Goal: Transaction & Acquisition: Download file/media

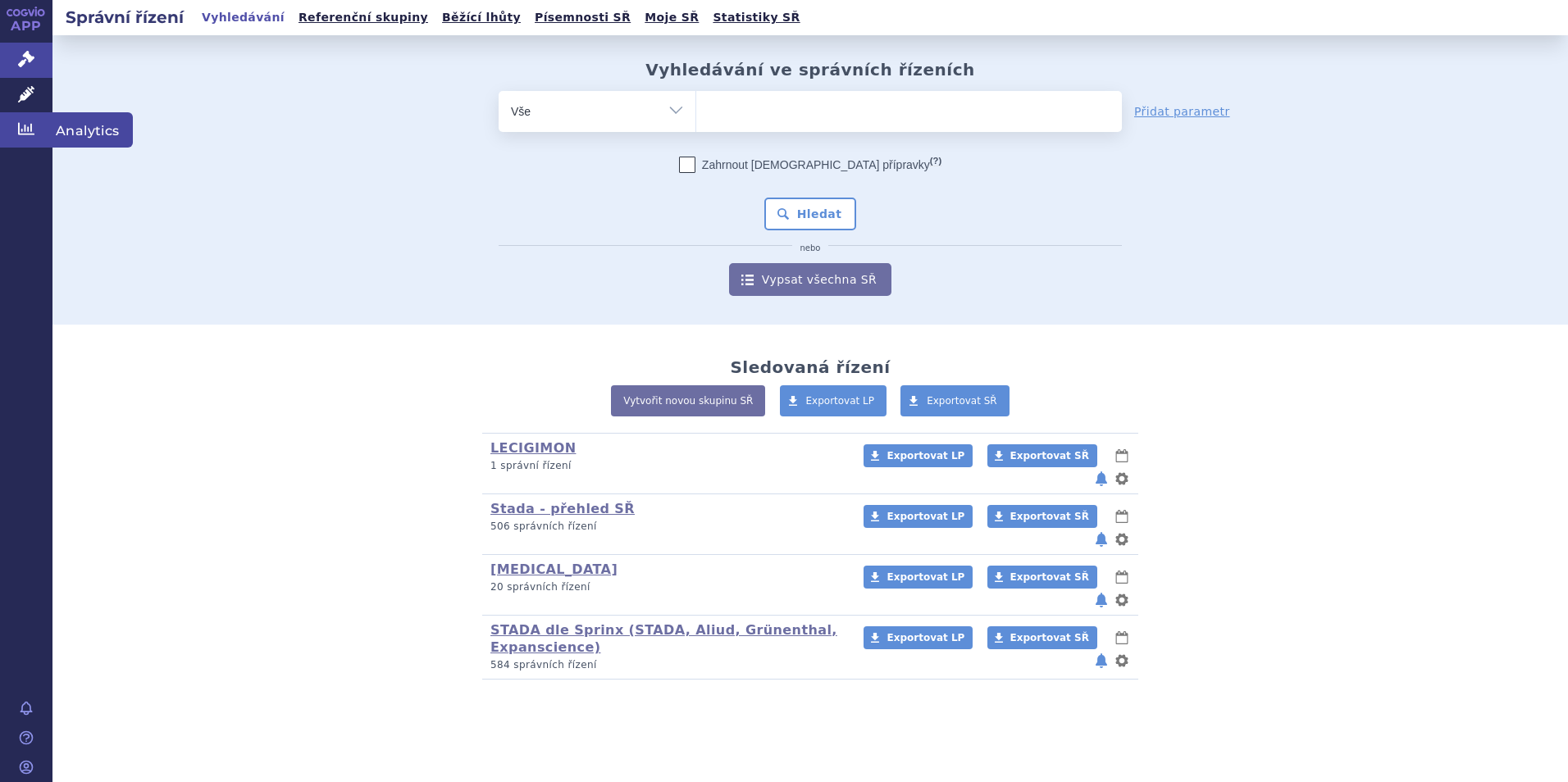
click at [21, 121] on icon at bounding box center [26, 129] width 16 height 16
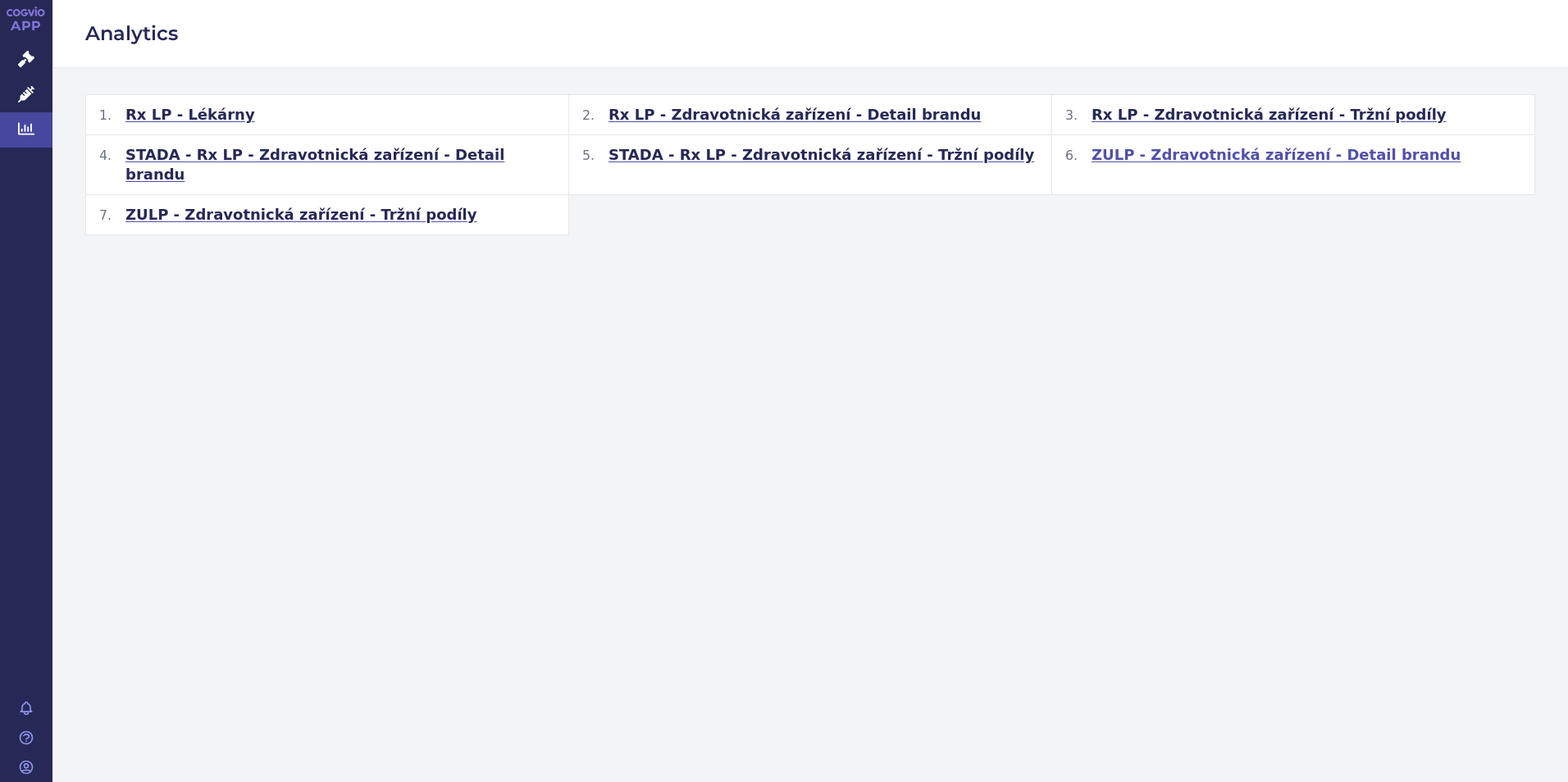
click at [1214, 156] on span "ZULP - Zdravotnická zařízení - Detail brandu" at bounding box center [1276, 155] width 369 height 20
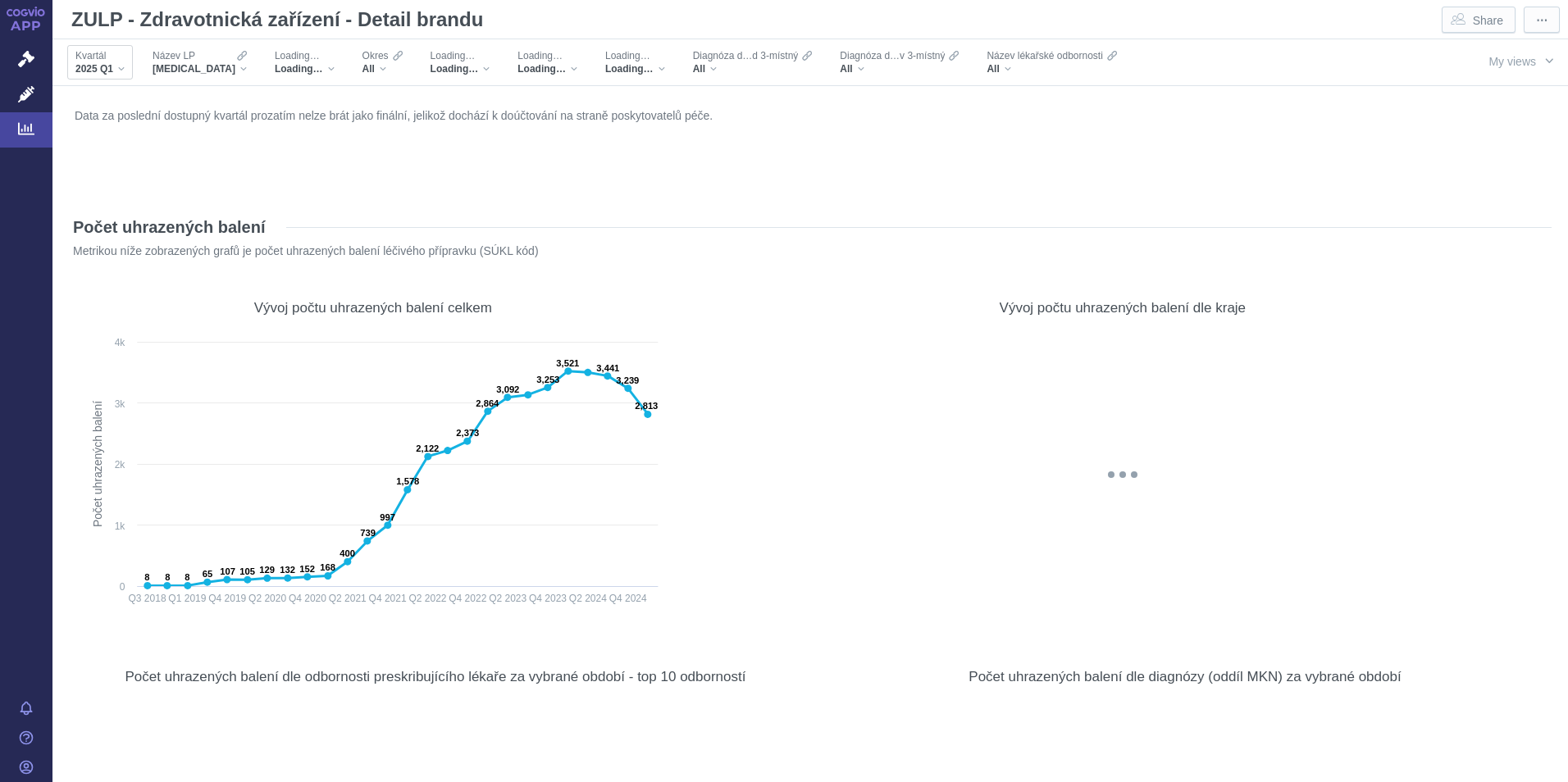
click at [124, 70] on div "2025 Q1" at bounding box center [99, 68] width 49 height 13
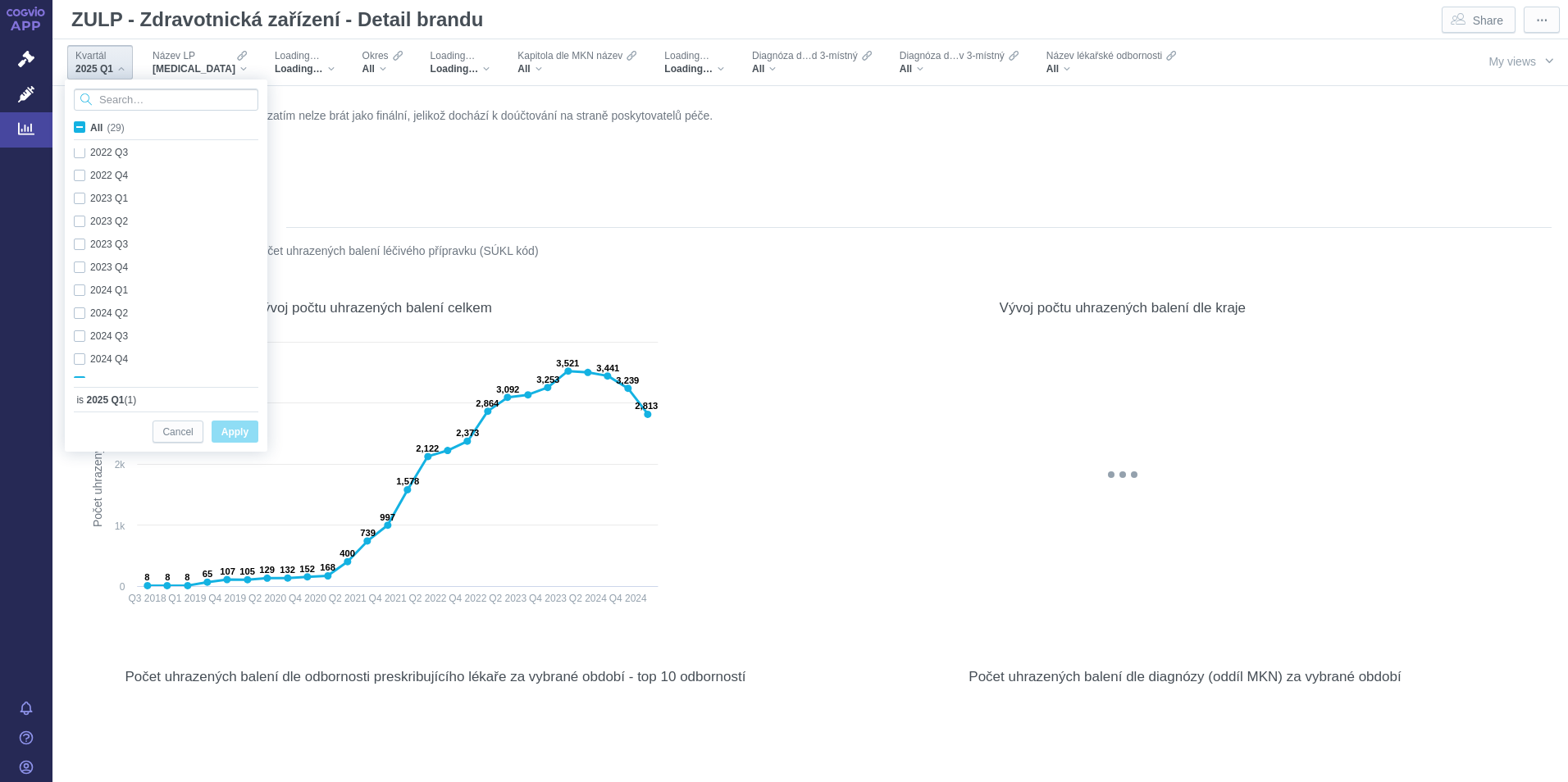
scroll to position [437, 0]
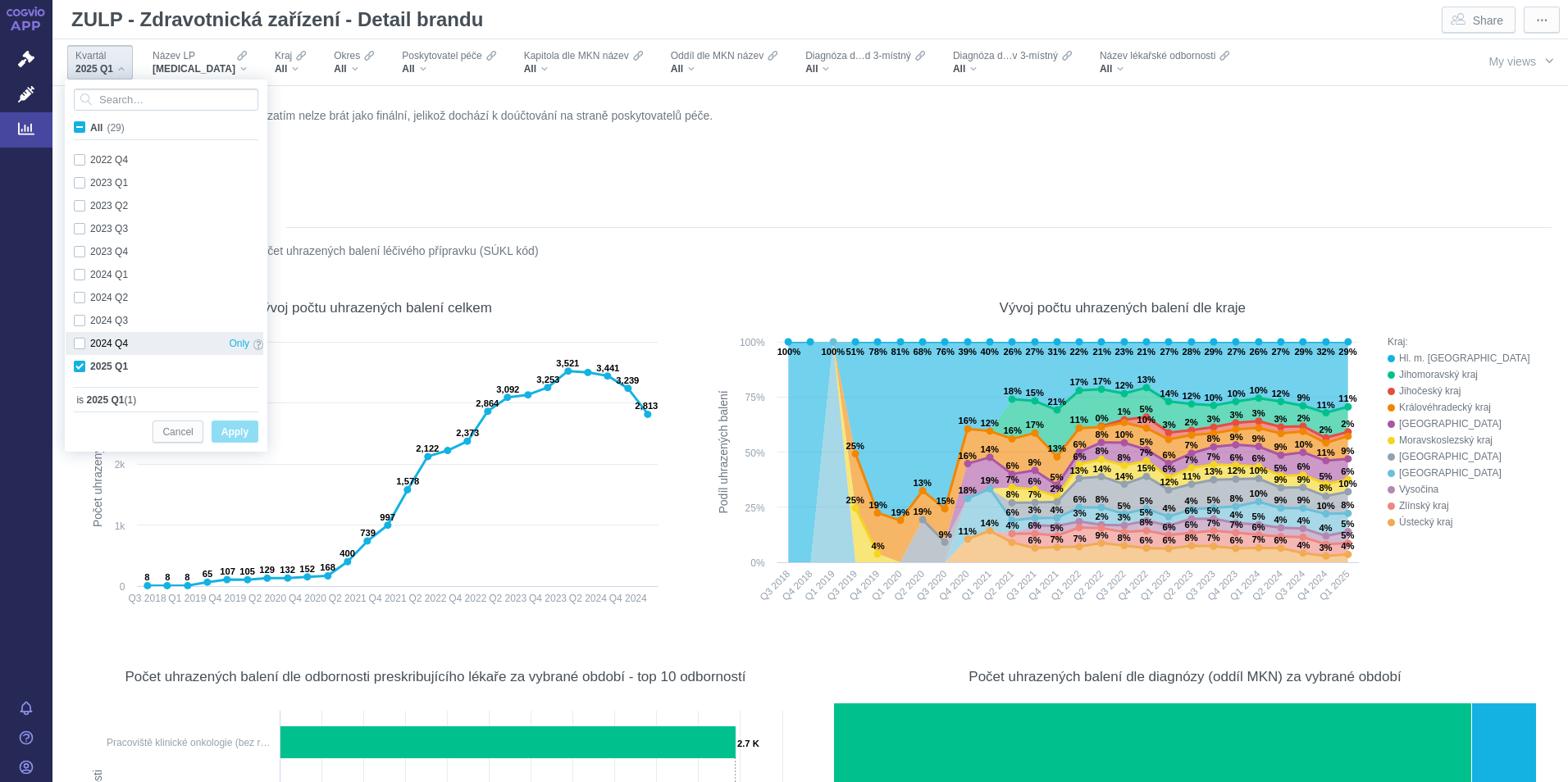
click at [84, 343] on div "2024 Q4 Only" at bounding box center [169, 344] width 206 height 23
checkbox input "true"
click at [79, 319] on div "2024 Q3 Only" at bounding box center [169, 320] width 206 height 23
checkbox input "true"
click at [76, 296] on div "2024 Q2 Only" at bounding box center [169, 297] width 206 height 23
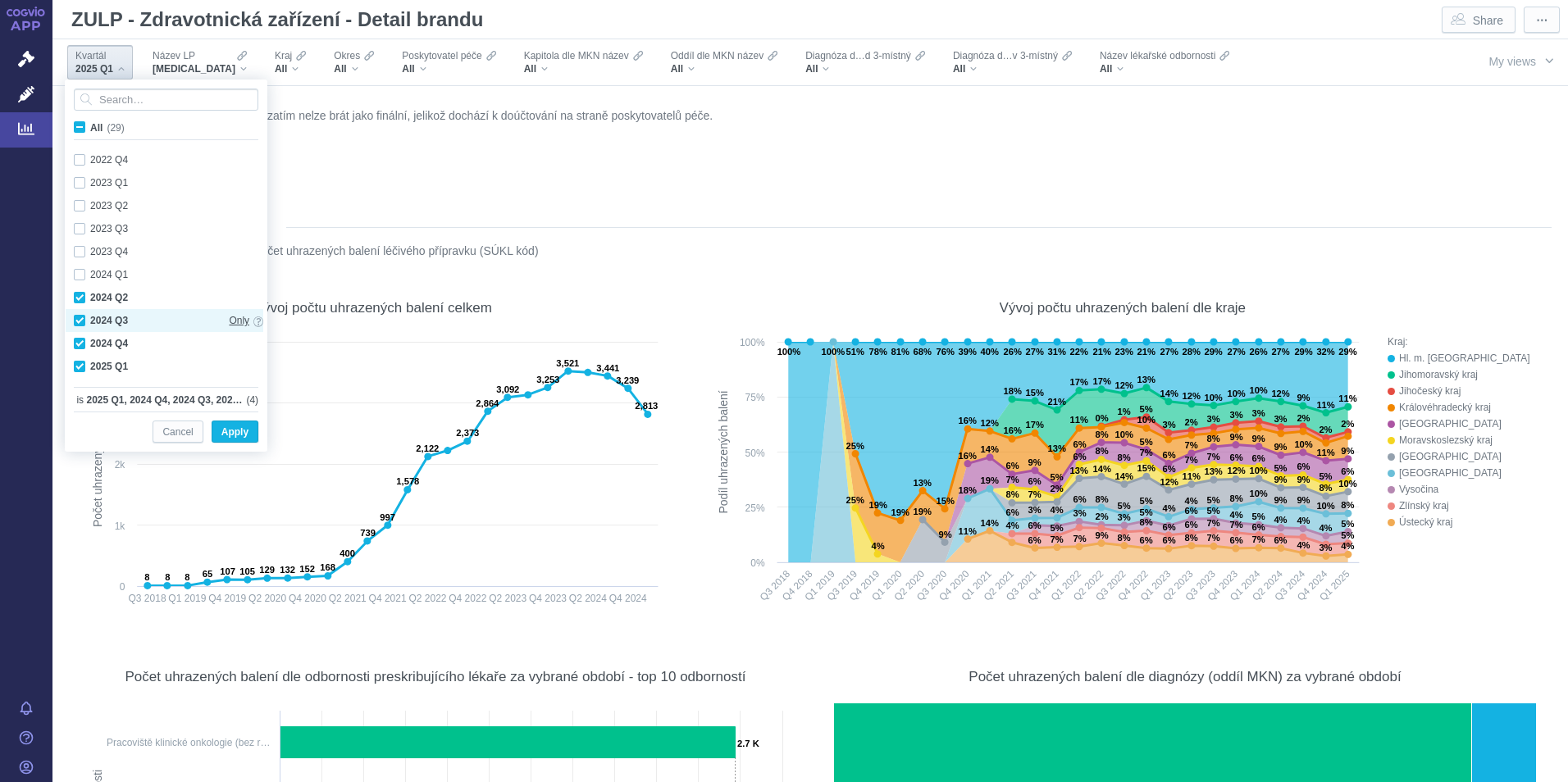
checkbox input "true"
drag, startPoint x: 235, startPoint y: 430, endPoint x: 1118, endPoint y: 102, distance: 942.0
click at [236, 429] on span "Apply" at bounding box center [234, 432] width 27 height 20
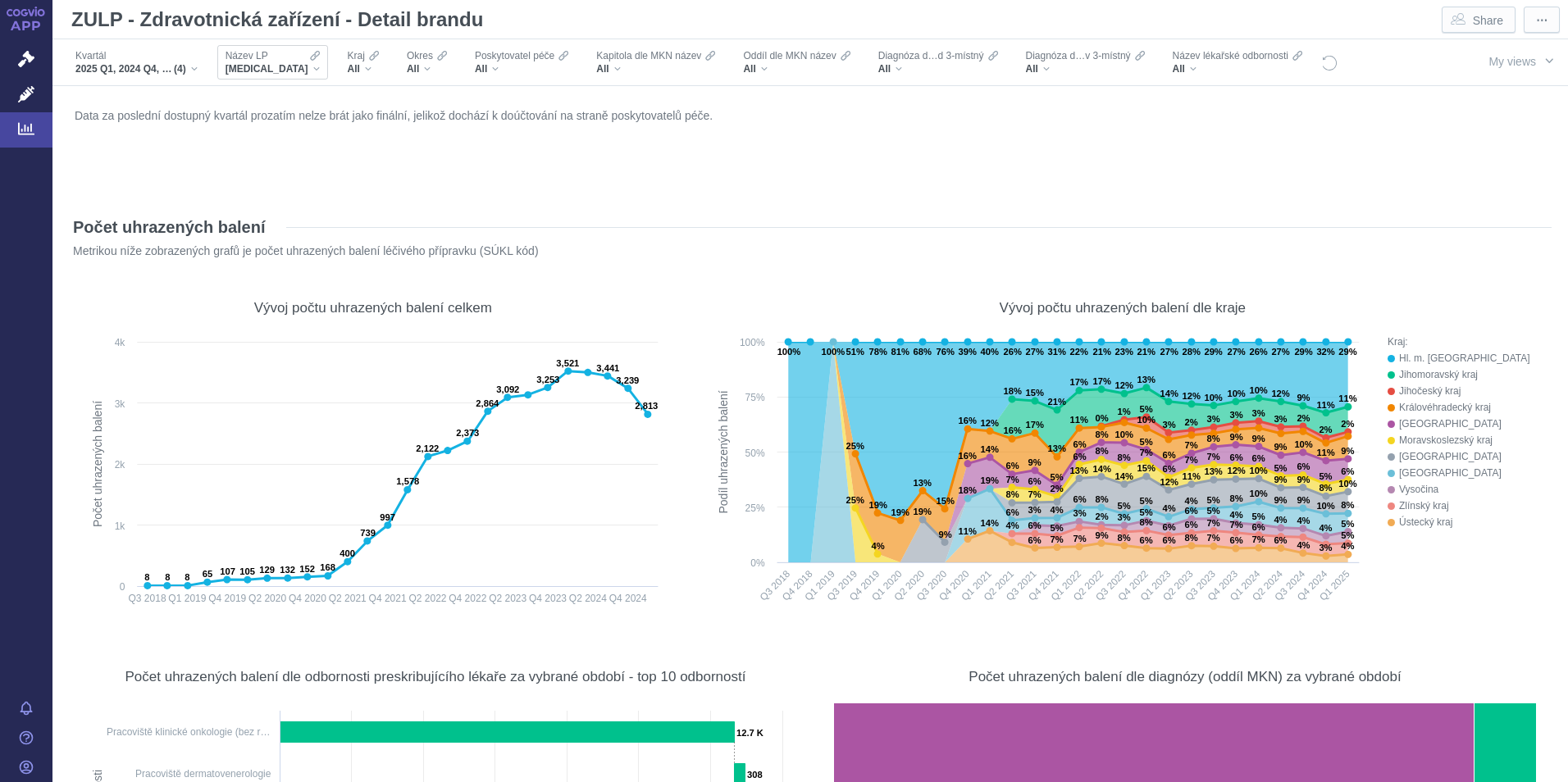
click at [285, 70] on div "BAVENCIO" at bounding box center [272, 68] width 94 height 13
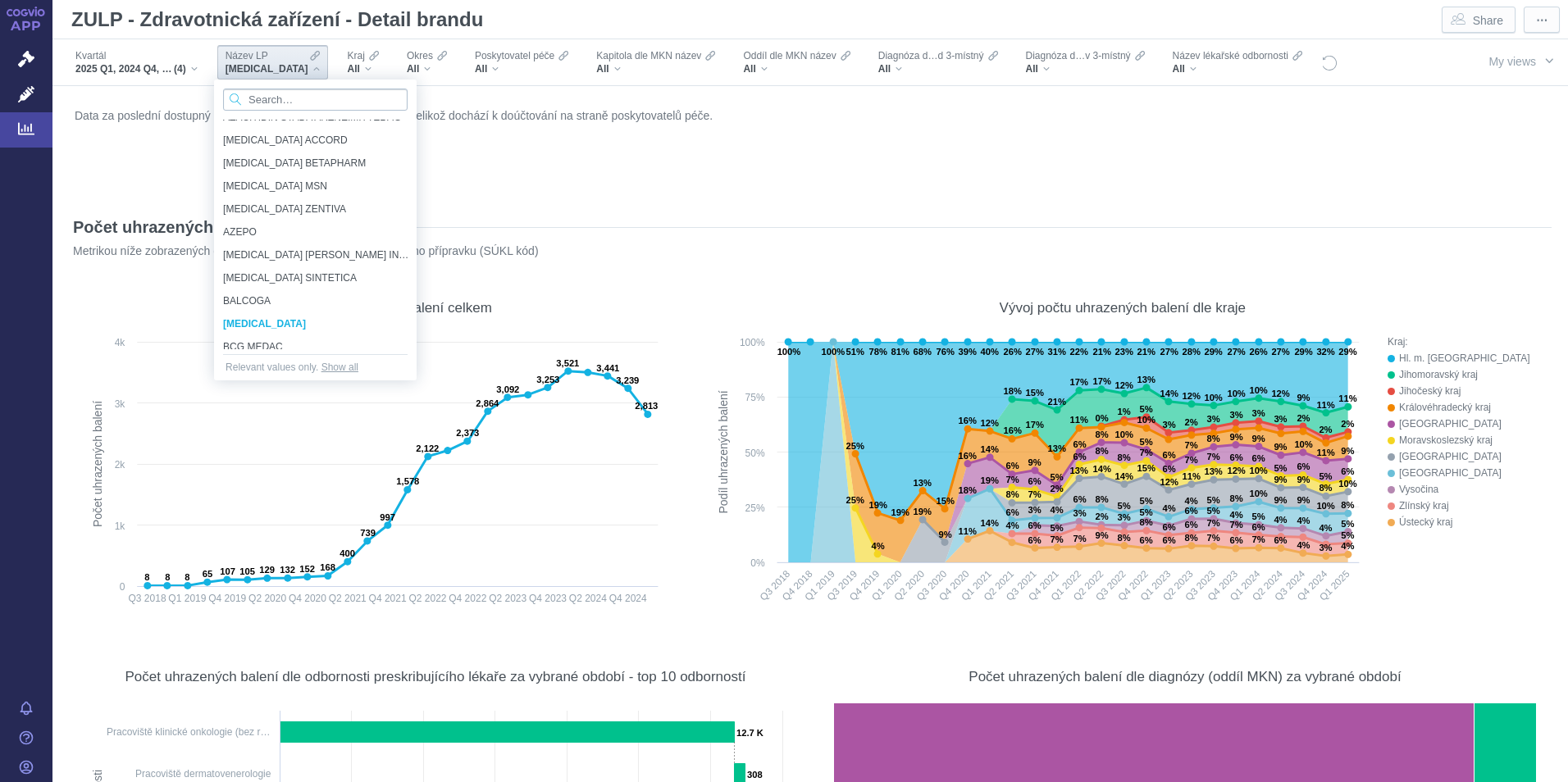
scroll to position [5018, 0]
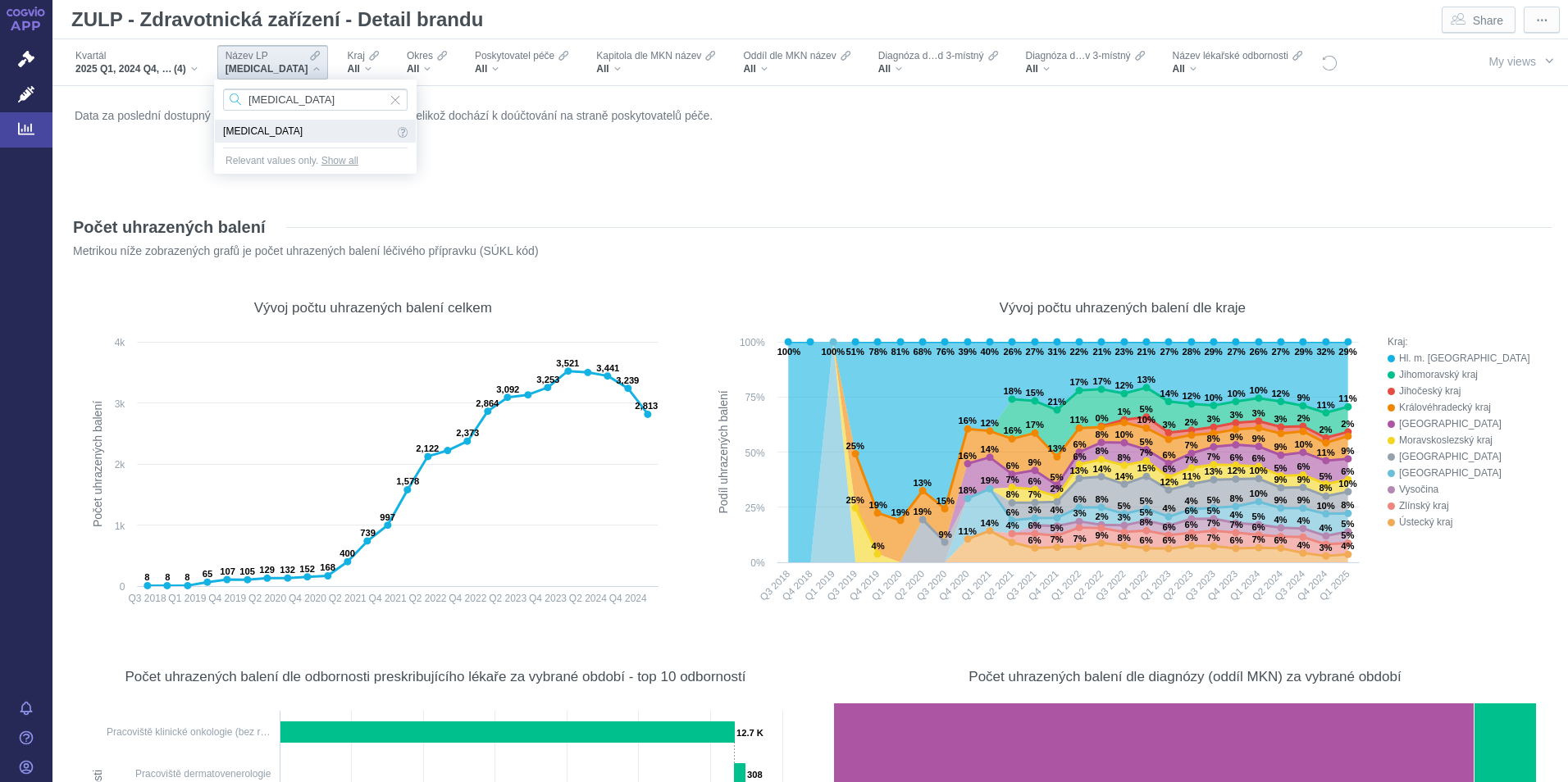
type input "simponi"
click at [227, 131] on span "[MEDICAL_DATA]" at bounding box center [308, 131] width 170 height 18
click at [277, 125] on div "Data za poslední dostupný kvartál prozatím nelze brát jako finální, jelikož doc…" at bounding box center [809, 147] width 1479 height 87
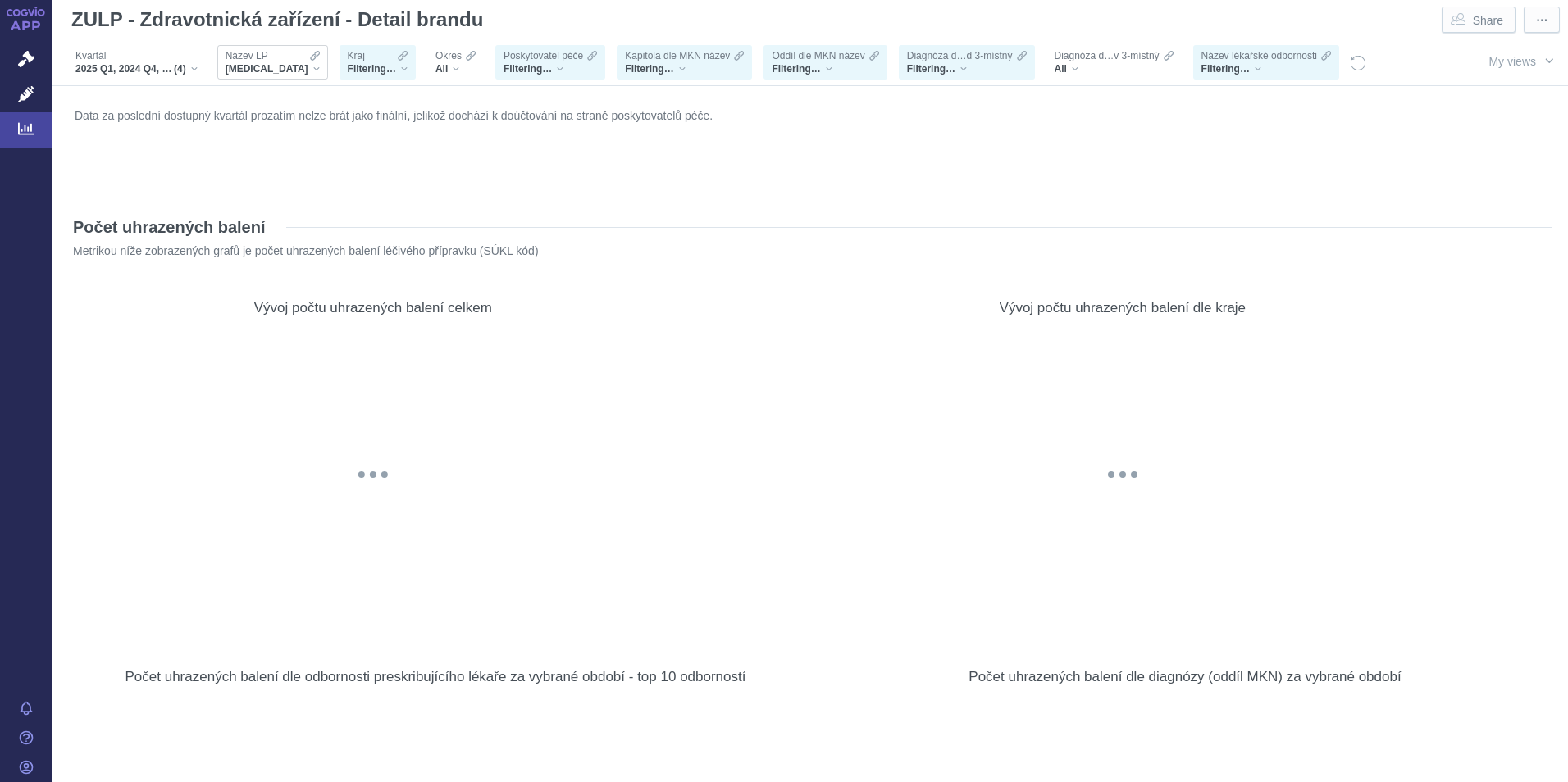
click at [277, 68] on div "[MEDICAL_DATA]" at bounding box center [272, 68] width 94 height 13
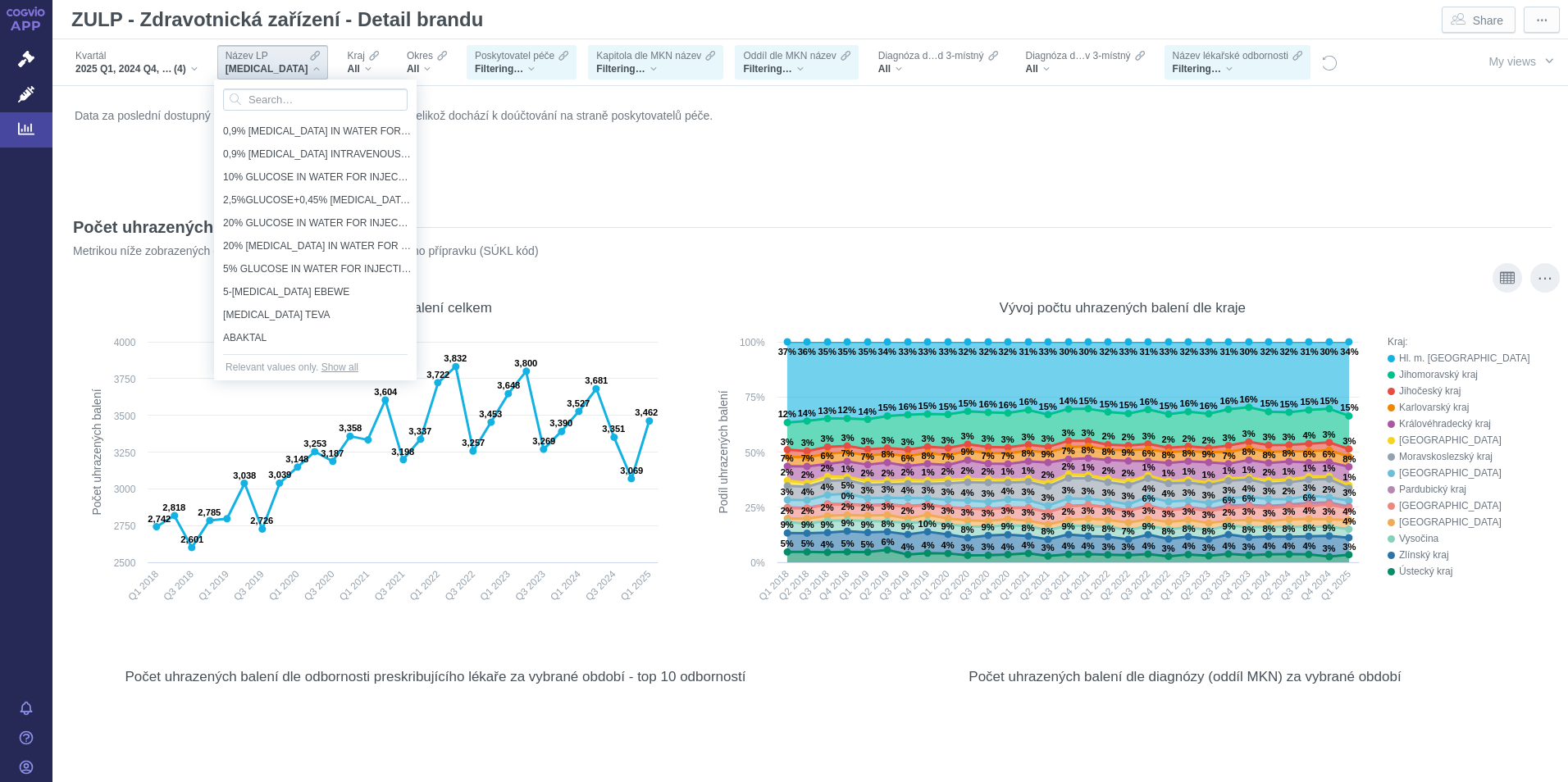
click at [0, 0] on div "Show as table" at bounding box center [0, 0] width 0 height 0
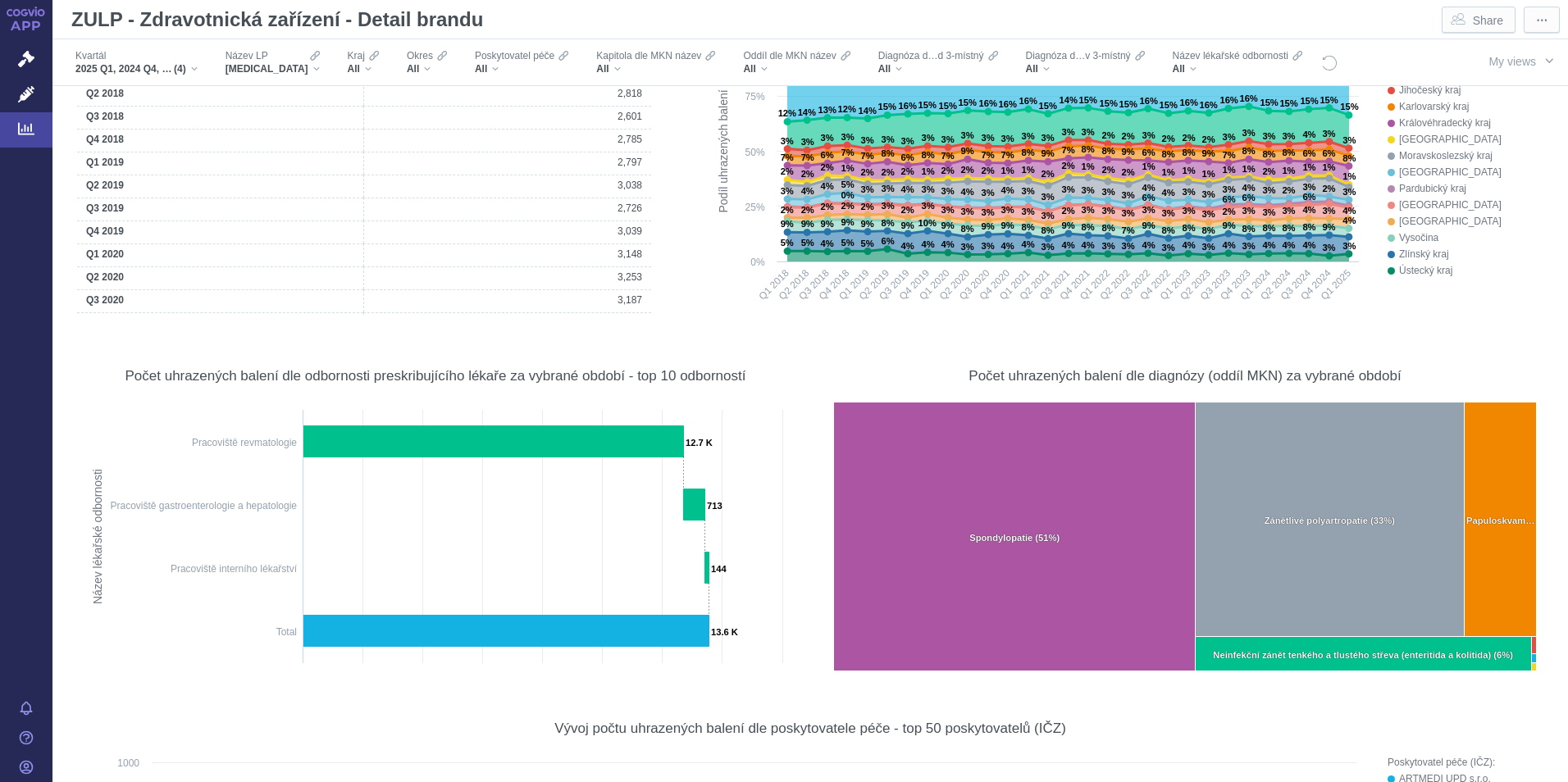
scroll to position [328, 0]
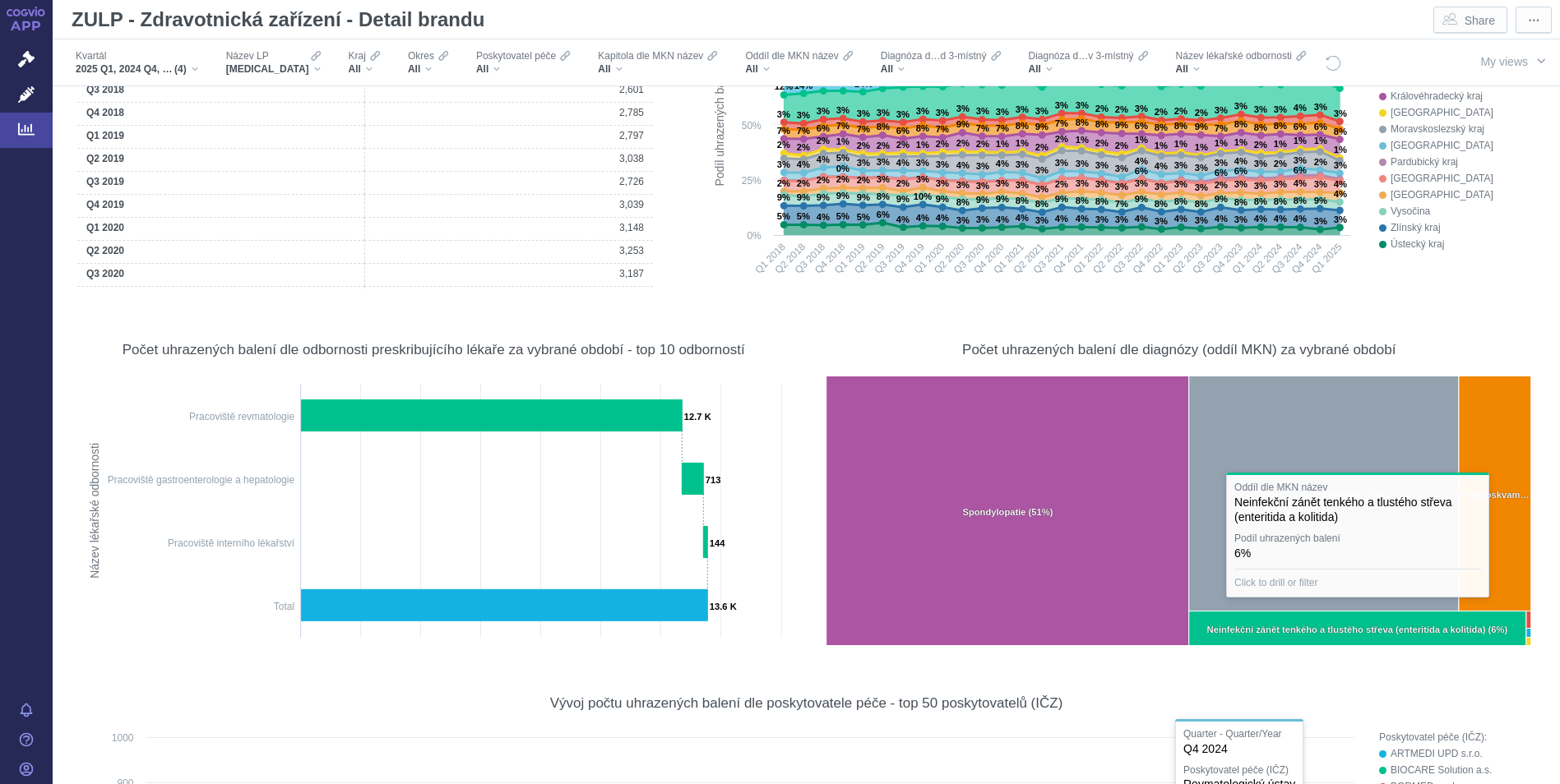
click at [1469, 257] on div "Kraj: Hl. m. Praha Jihomoravský kraj Jihočeský kraj Karlovarský kraj Královéhra…" at bounding box center [1449, 147] width 173 height 283
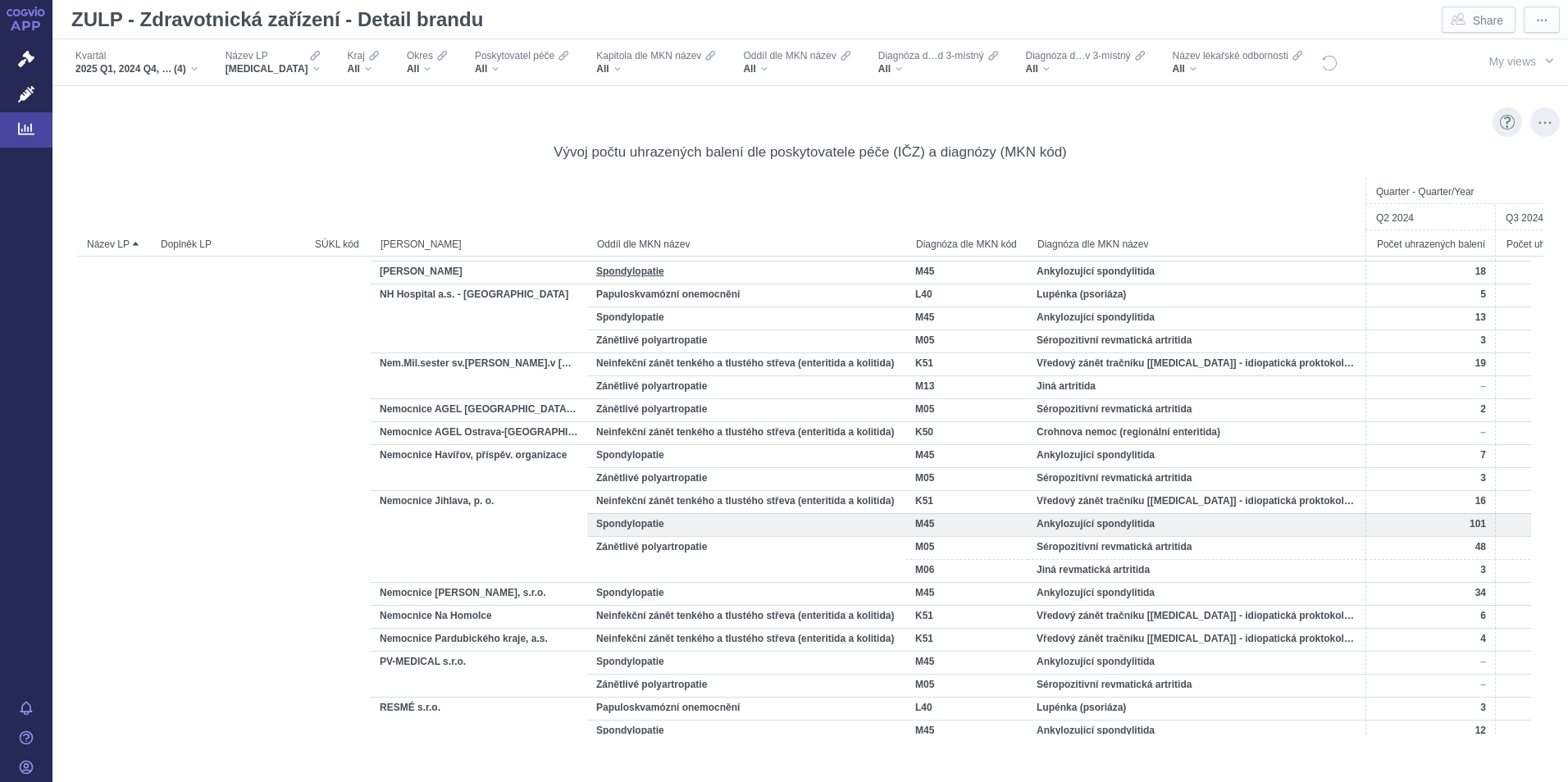
scroll to position [2848, 0]
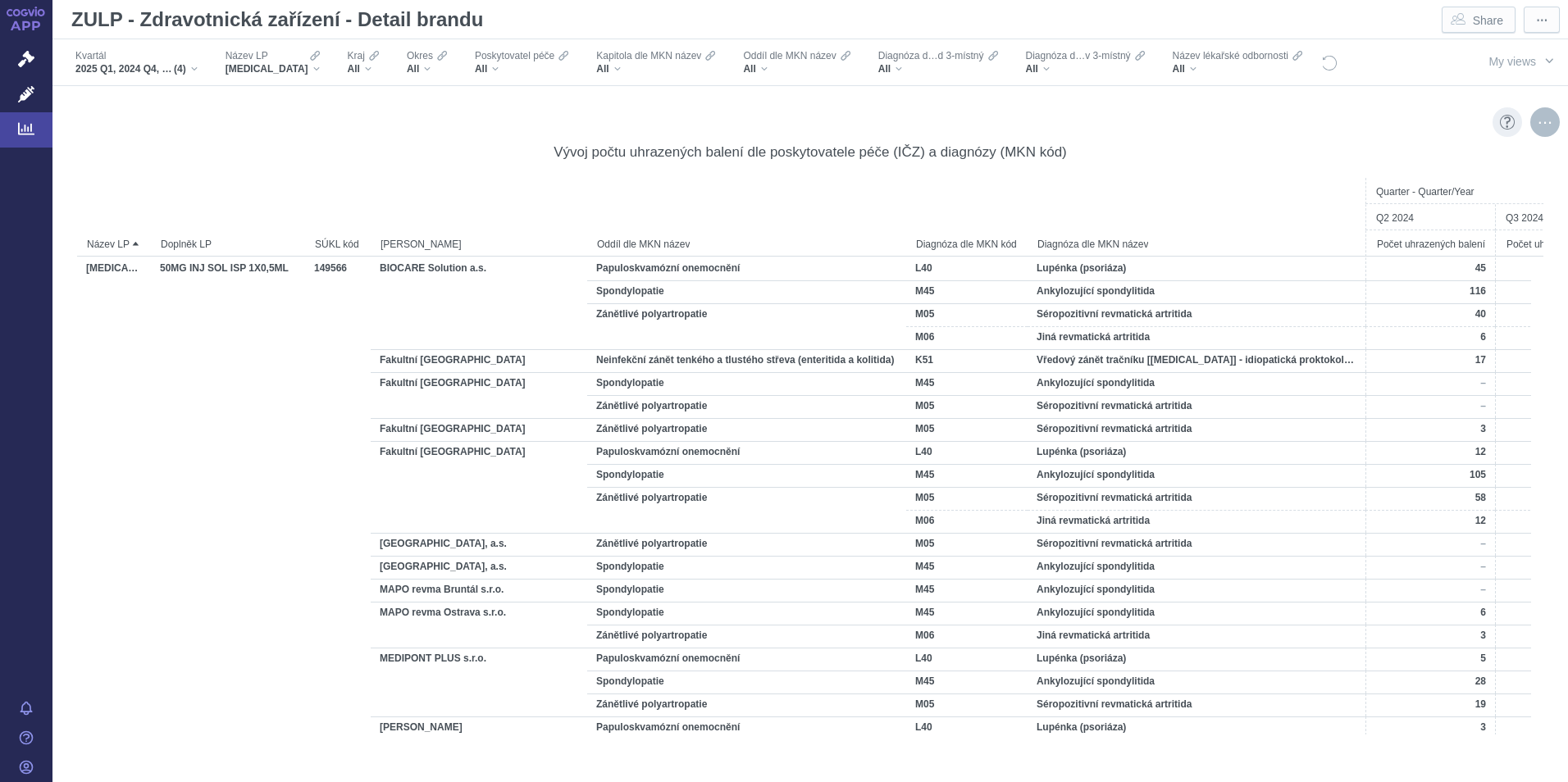
click at [1530, 125] on div "More actions" at bounding box center [1544, 122] width 29 height 29
click at [1366, 159] on span "Export" at bounding box center [1400, 158] width 179 height 16
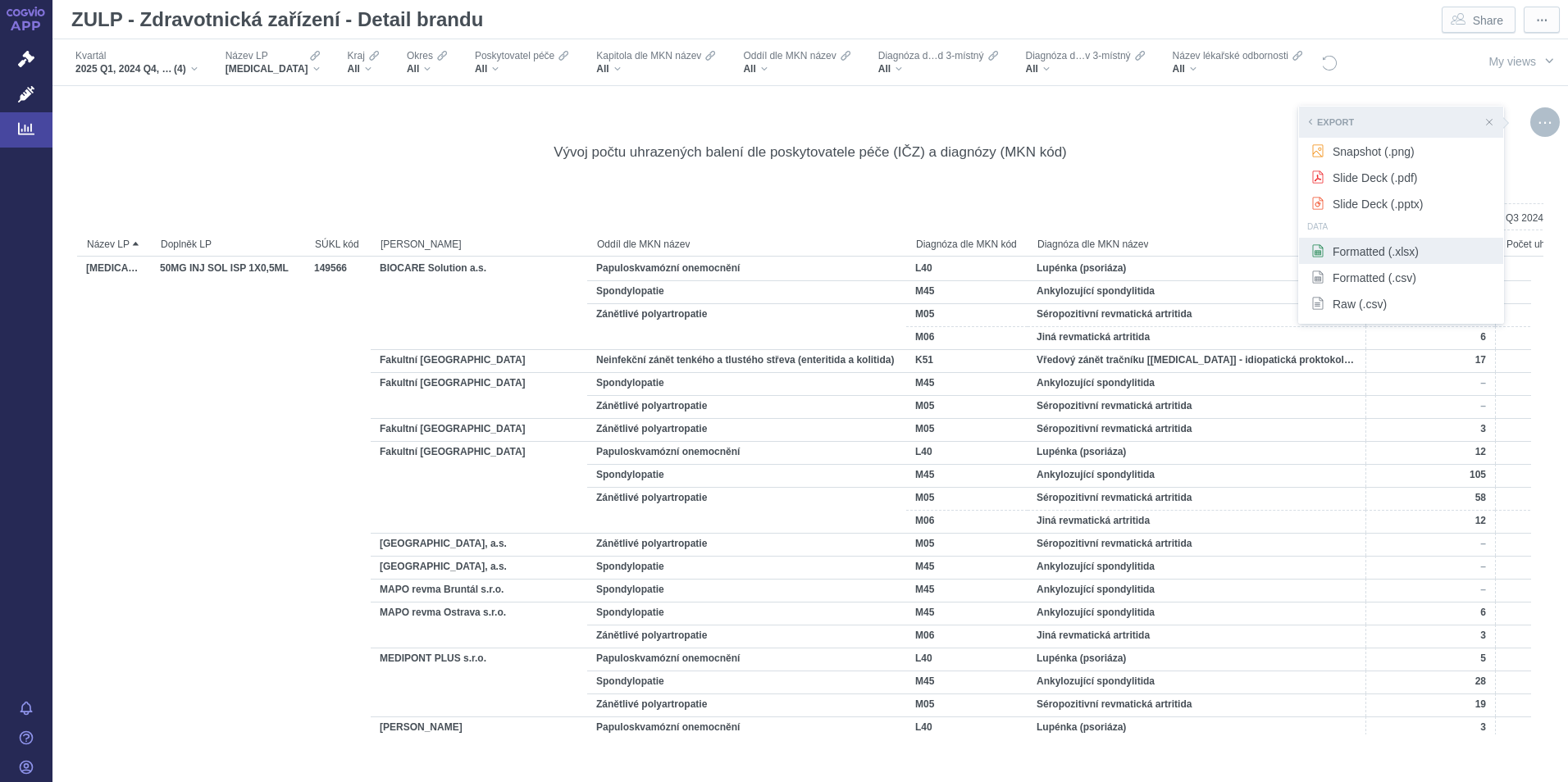
click at [1363, 250] on span "Formatted (.xlsx)" at bounding box center [1400, 250] width 179 height 16
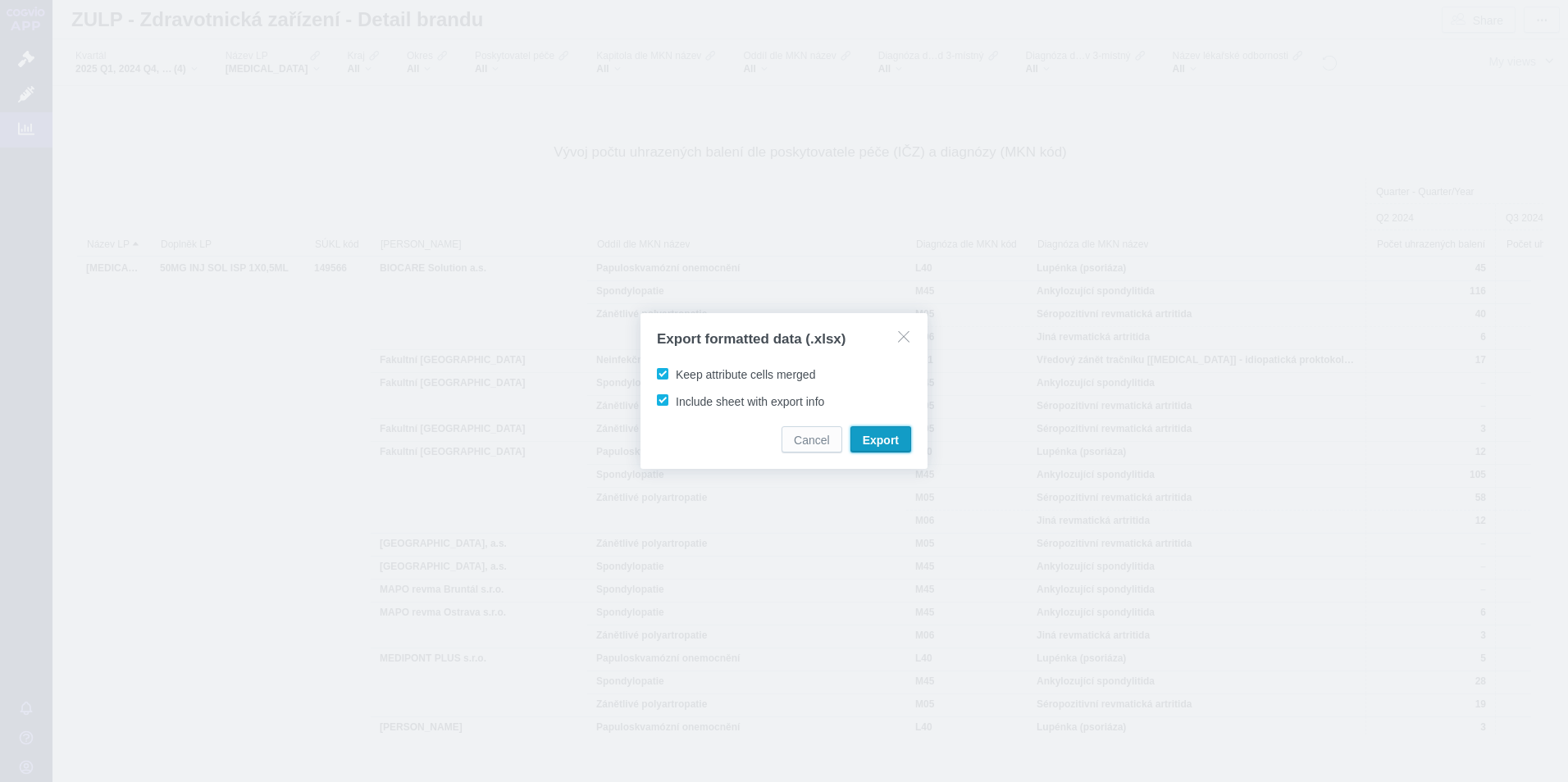
click at [889, 438] on span "Export" at bounding box center [880, 440] width 36 height 16
